Goal: Information Seeking & Learning: Learn about a topic

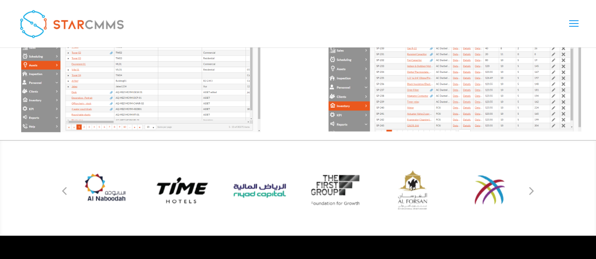
scroll to position [845, 0]
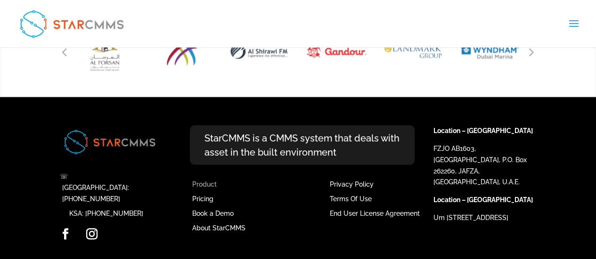
click at [212, 182] on link "Product" at bounding box center [204, 184] width 24 height 8
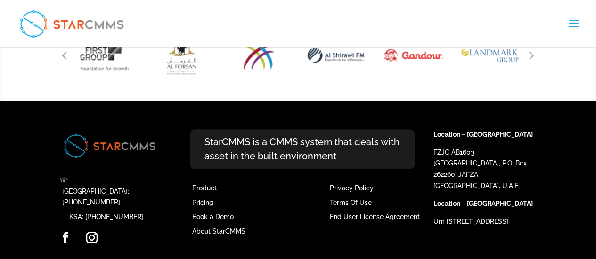
scroll to position [2126, 0]
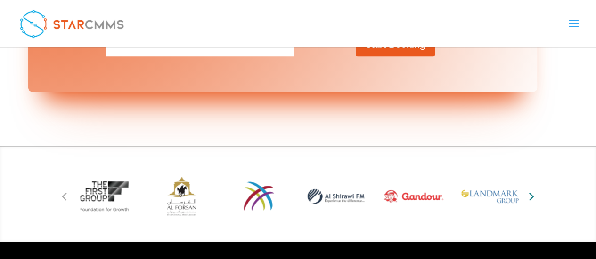
click at [531, 190] on icon "Next slide" at bounding box center [531, 196] width 5 height 13
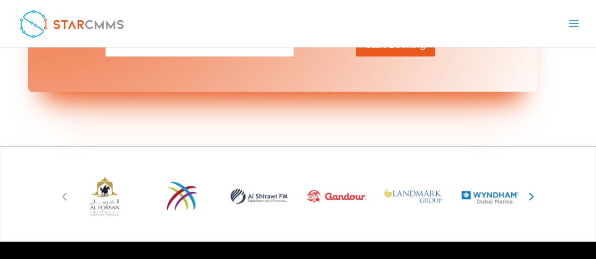
click at [531, 190] on icon "Next slide" at bounding box center [531, 196] width 5 height 13
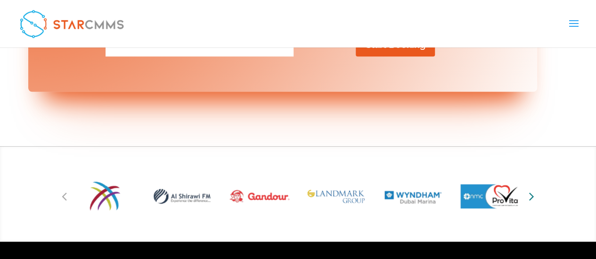
click at [531, 190] on icon "Next slide" at bounding box center [531, 196] width 5 height 13
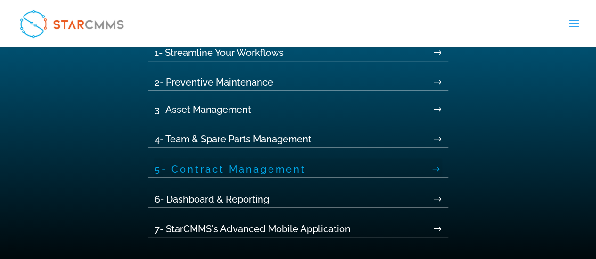
scroll to position [383, 0]
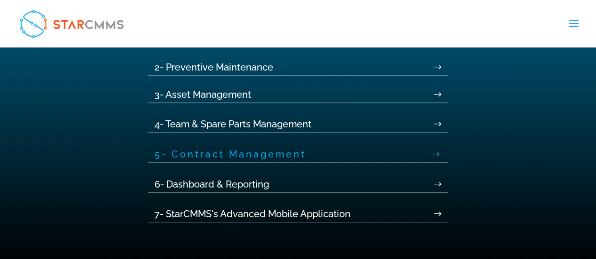
click at [216, 158] on link "5- Contract Management" at bounding box center [298, 153] width 288 height 19
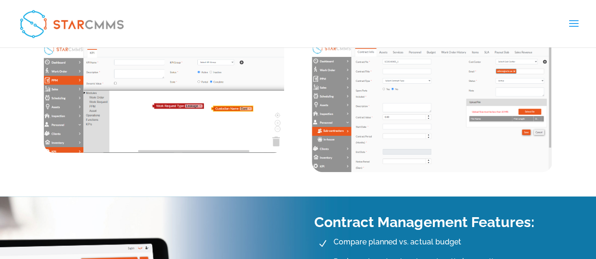
scroll to position [565, 0]
